Goal: Transaction & Acquisition: Subscribe to service/newsletter

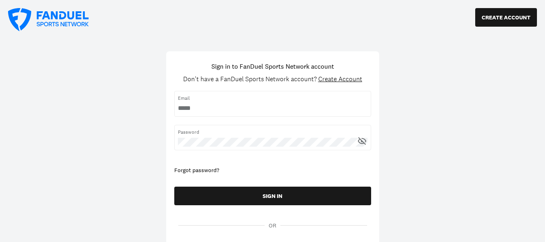
type input "**********"
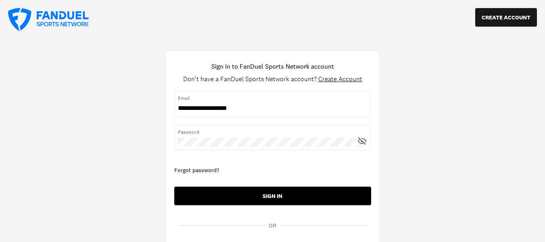
click at [262, 195] on button "SIGN IN" at bounding box center [272, 195] width 197 height 19
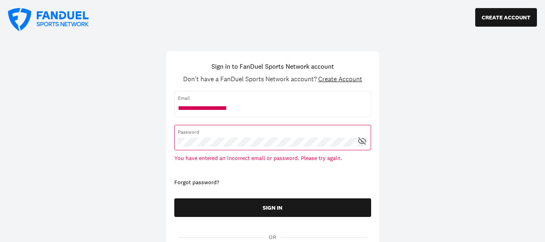
click at [366, 140] on icon at bounding box center [363, 140] width 5 height 4
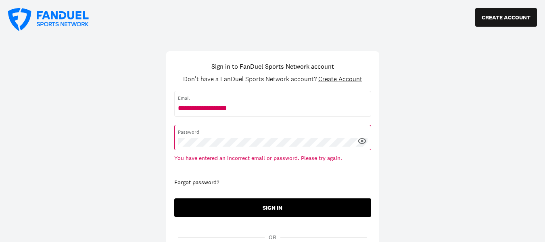
click at [281, 209] on button "SIGN IN" at bounding box center [272, 207] width 197 height 19
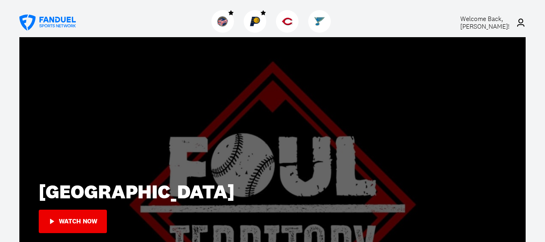
click at [484, 23] on span "Welcome Back, Jackie Kirk !" at bounding box center [484, 23] width 49 height 16
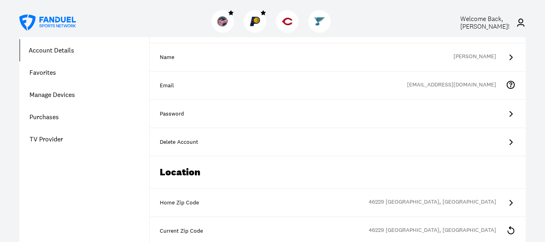
scroll to position [40, 0]
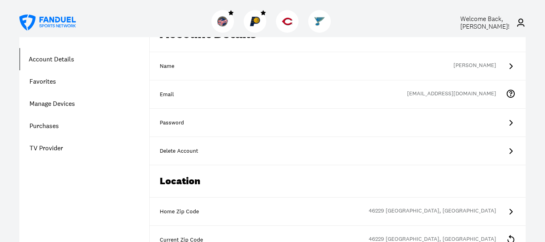
click at [45, 125] on link "Purchases" at bounding box center [84, 126] width 130 height 22
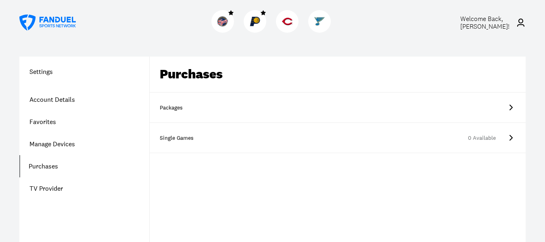
click at [510, 106] on icon at bounding box center [511, 108] width 3 height 6
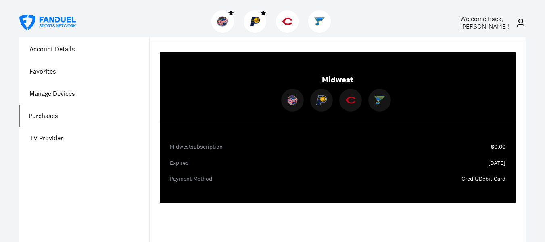
scroll to position [81, 0]
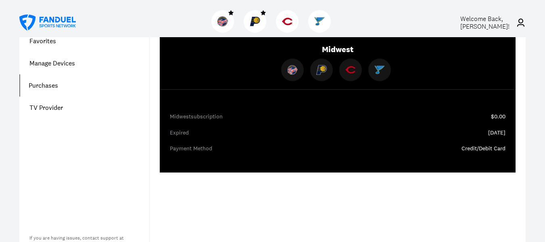
click at [53, 65] on link "Manage Devices" at bounding box center [84, 63] width 130 height 22
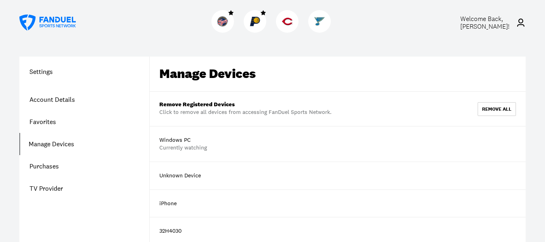
click at [46, 163] on link "Purchases" at bounding box center [84, 166] width 130 height 22
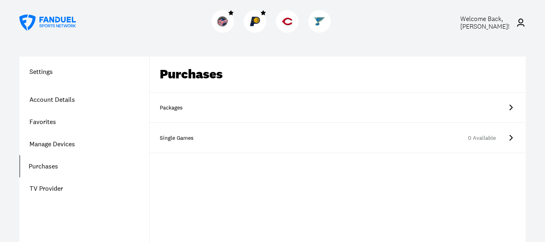
click at [509, 105] on icon at bounding box center [511, 107] width 10 height 10
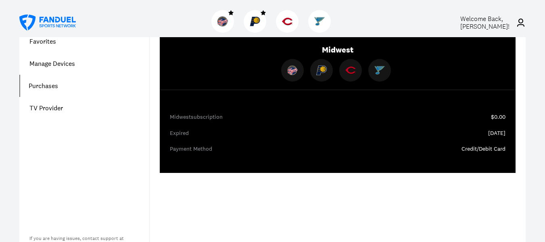
scroll to position [81, 0]
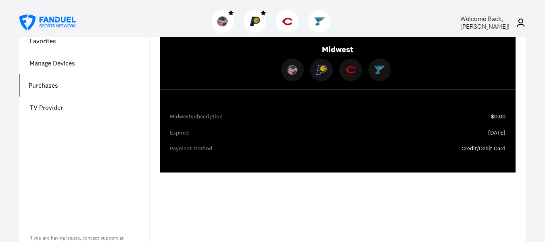
click at [200, 118] on div "Midwest subscription" at bounding box center [330, 117] width 321 height 8
click at [197, 148] on div "Payment Method" at bounding box center [338, 148] width 336 height 8
click at [483, 148] on div "Credit/Debit Card" at bounding box center [484, 148] width 44 height 8
click at [488, 133] on div "05/23/2025" at bounding box center [496, 133] width 17 height 8
click at [497, 117] on div "$0.00" at bounding box center [498, 117] width 15 height 8
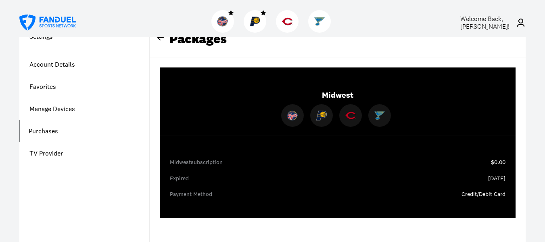
scroll to position [0, 0]
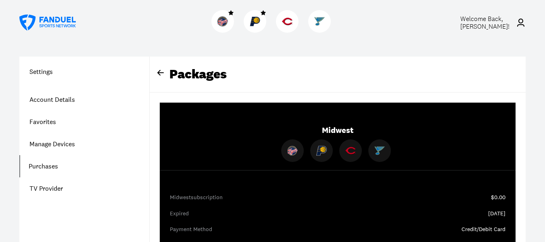
click at [150, 67] on div "Packages" at bounding box center [338, 74] width 376 height 36
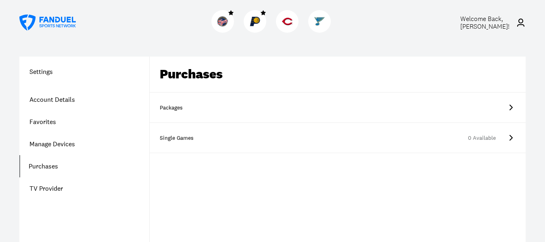
drag, startPoint x: 151, startPoint y: 67, endPoint x: 164, endPoint y: 73, distance: 14.3
click at [164, 73] on div "Purchases" at bounding box center [338, 74] width 376 height 36
click at [178, 140] on div "Single Games" at bounding box center [180, 138] width 40 height 8
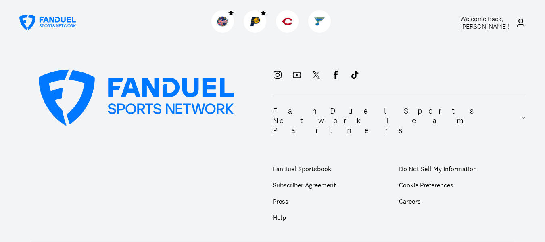
scroll to position [323, 0]
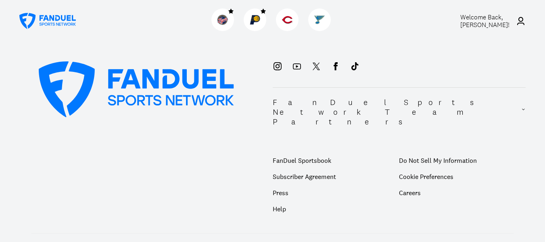
click at [299, 168] on p "Subscriber Agreement" at bounding box center [336, 176] width 127 height 16
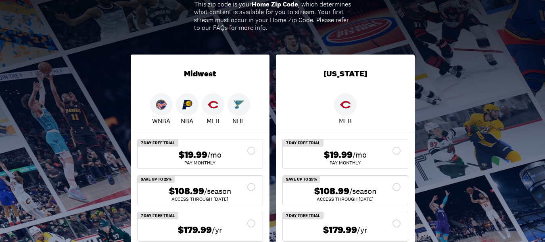
scroll to position [242, 0]
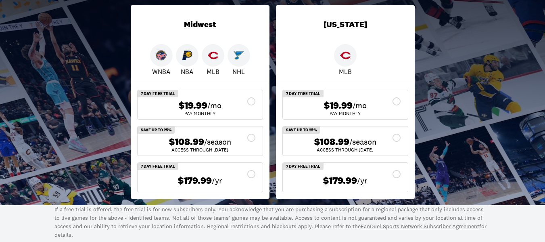
click at [186, 140] on span "$108.99" at bounding box center [186, 142] width 35 height 12
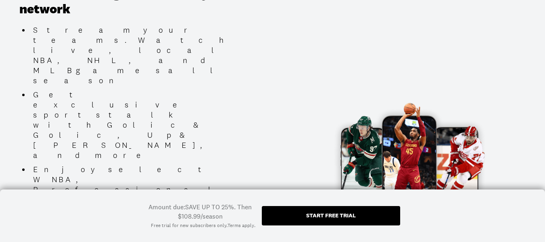
scroll to position [525, 0]
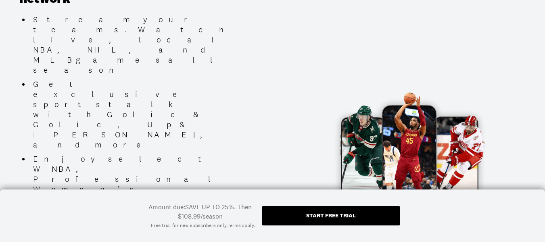
click at [324, 215] on div "Start free trial" at bounding box center [331, 215] width 50 height 6
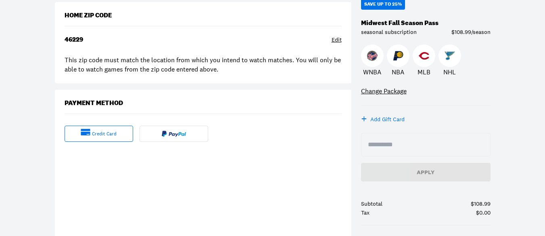
scroll to position [161, 0]
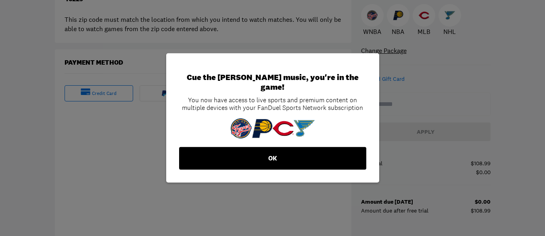
click at [275, 151] on button "OK" at bounding box center [272, 158] width 187 height 23
